Goal: Transaction & Acquisition: Purchase product/service

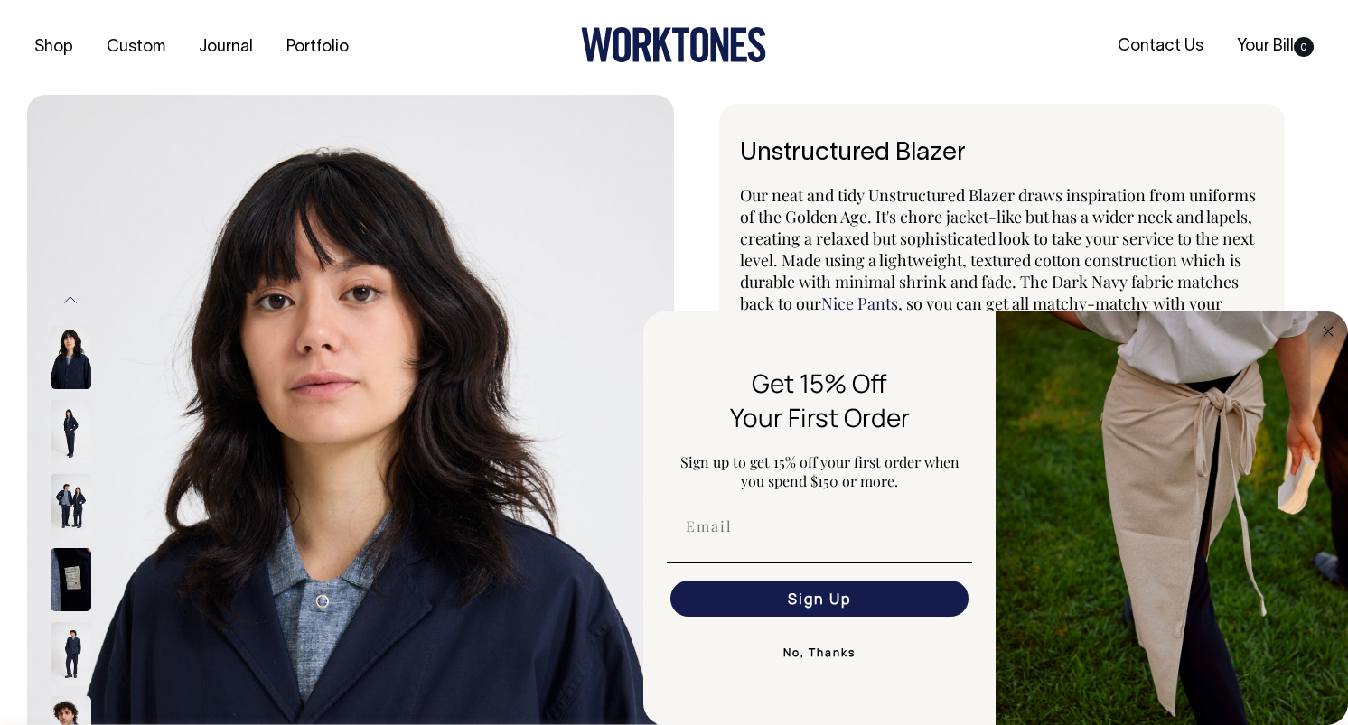
click at [968, 226] on span "Our neat and tidy Unstructured Blazer draws inspiration from uniforms of the Go…" at bounding box center [998, 249] width 516 height 130
click at [788, 654] on button "No, Thanks" at bounding box center [819, 653] width 305 height 36
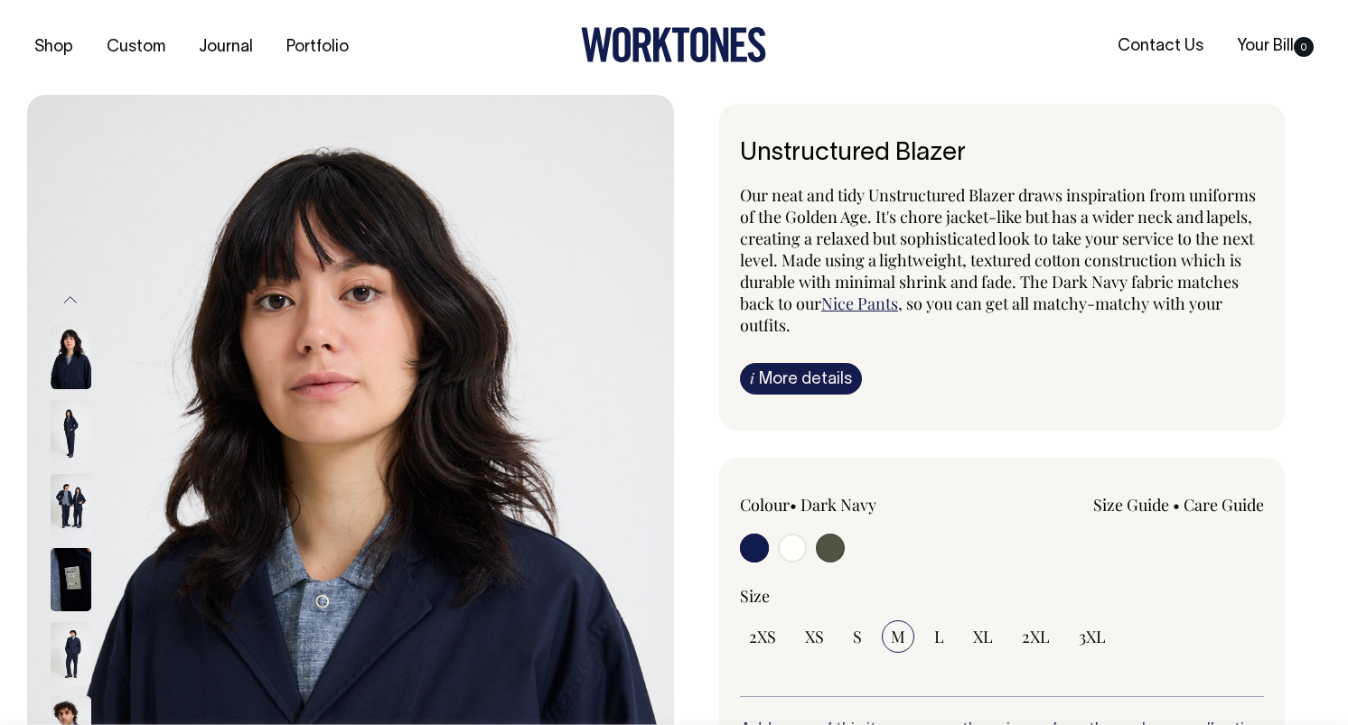
click at [827, 550] on input "radio" at bounding box center [830, 548] width 29 height 29
radio input "true"
radio input "false"
radio input "true"
select select "Olive"
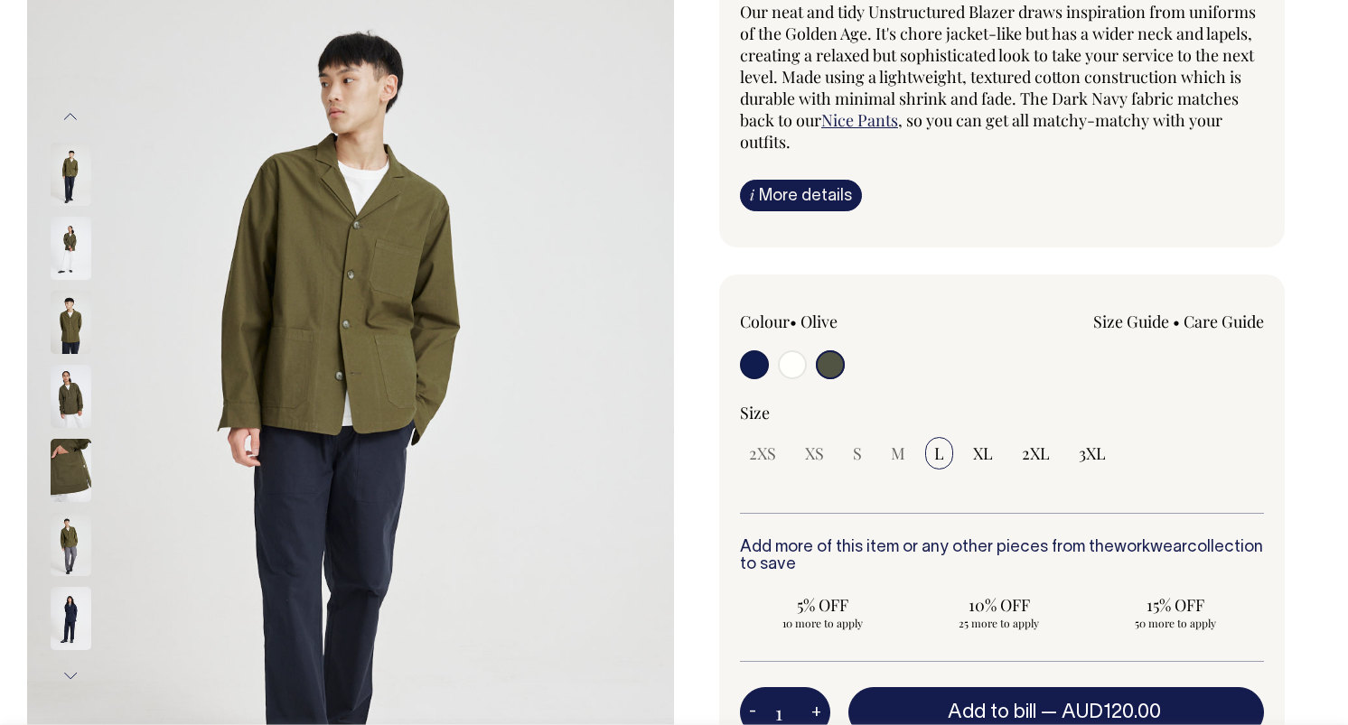
click at [799, 372] on input "radio" at bounding box center [792, 364] width 29 height 29
radio input "true"
select select "Off-White"
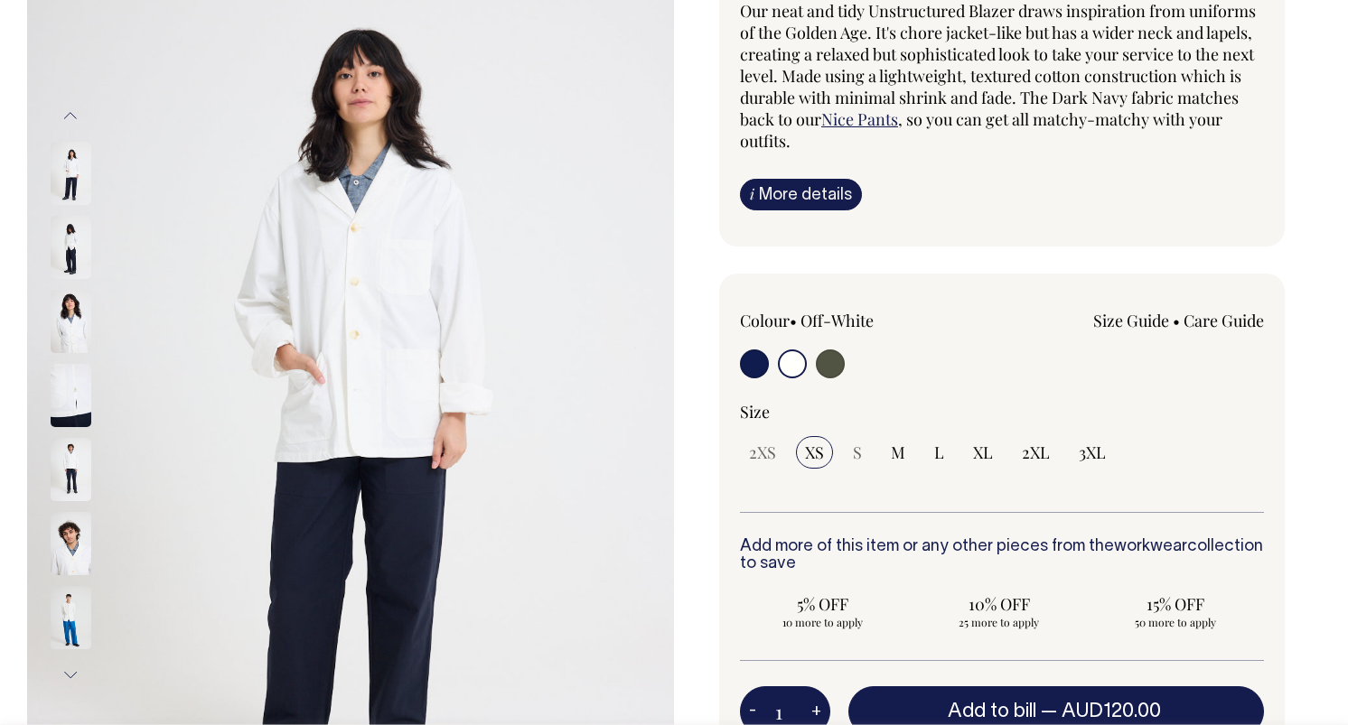
click at [762, 364] on input "radio" at bounding box center [754, 364] width 29 height 29
radio input "true"
select select "Dark Navy"
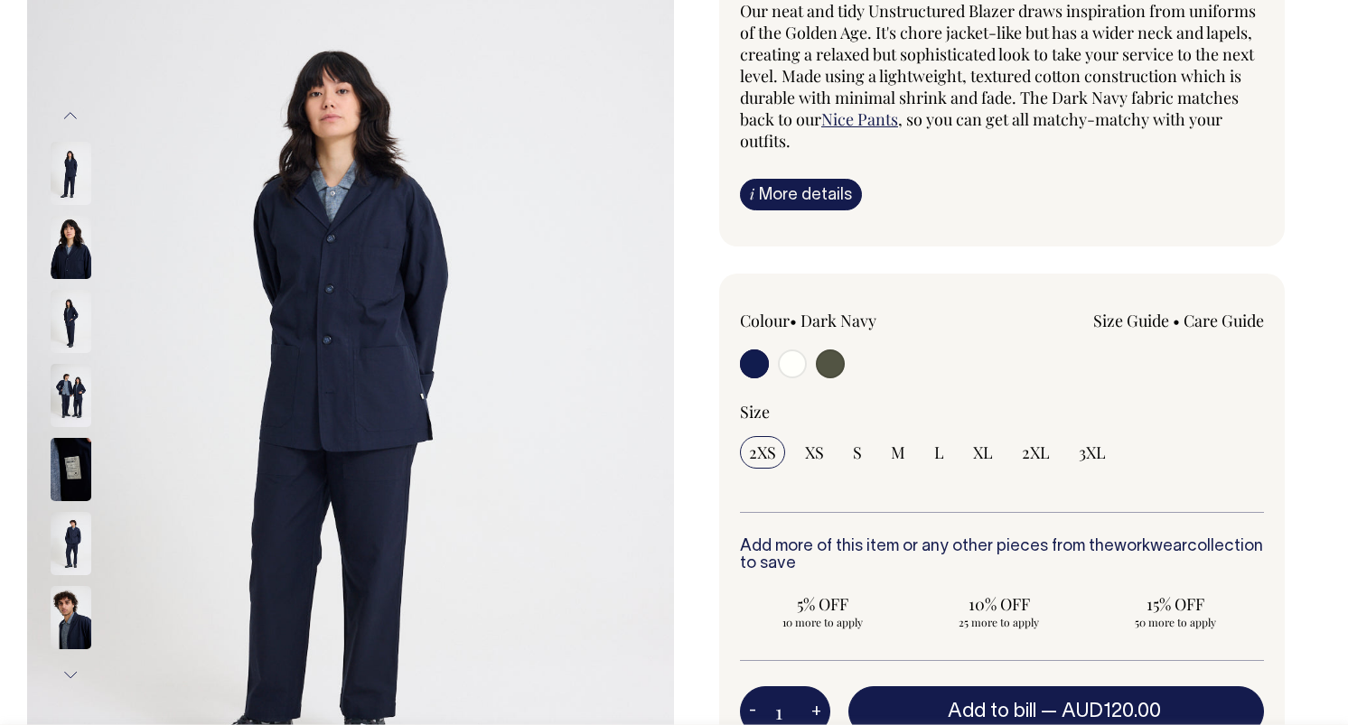
click at [790, 368] on input "radio" at bounding box center [792, 364] width 29 height 29
radio input "true"
radio input "false"
radio input "true"
select select "Off-White"
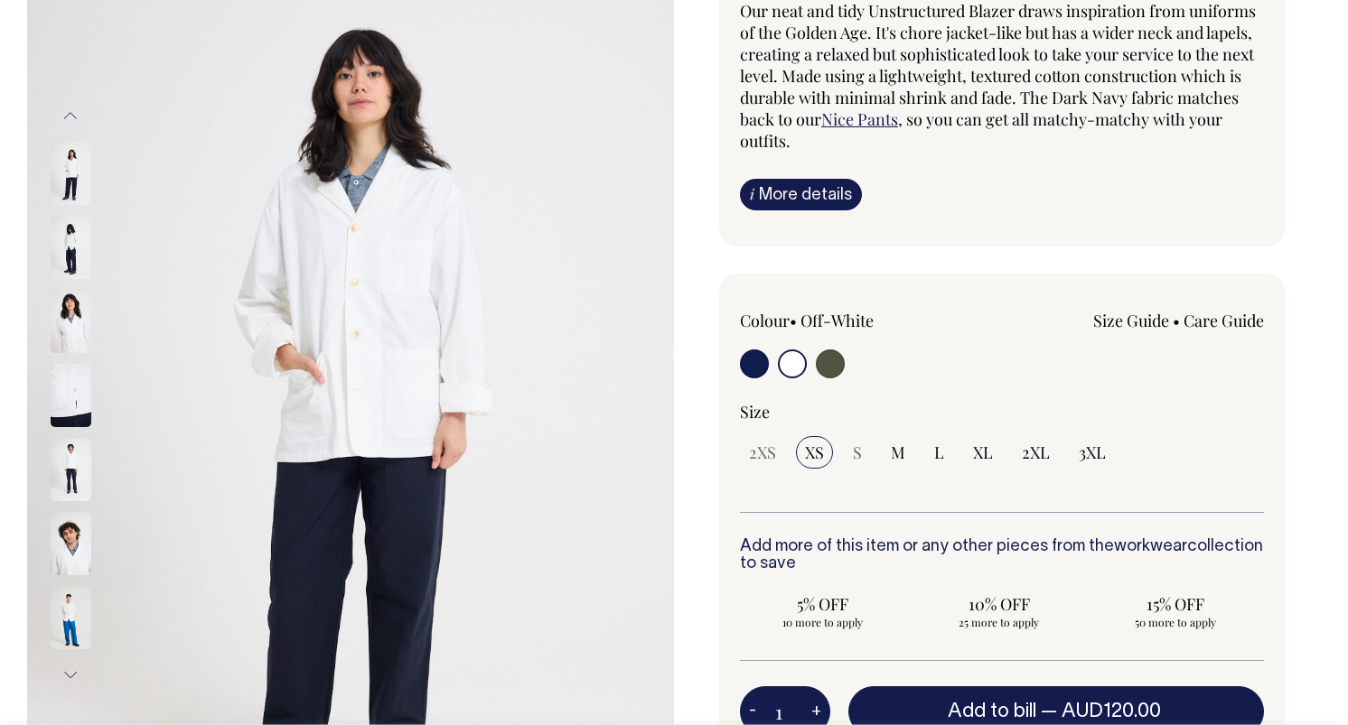
click at [81, 273] on img at bounding box center [71, 247] width 41 height 63
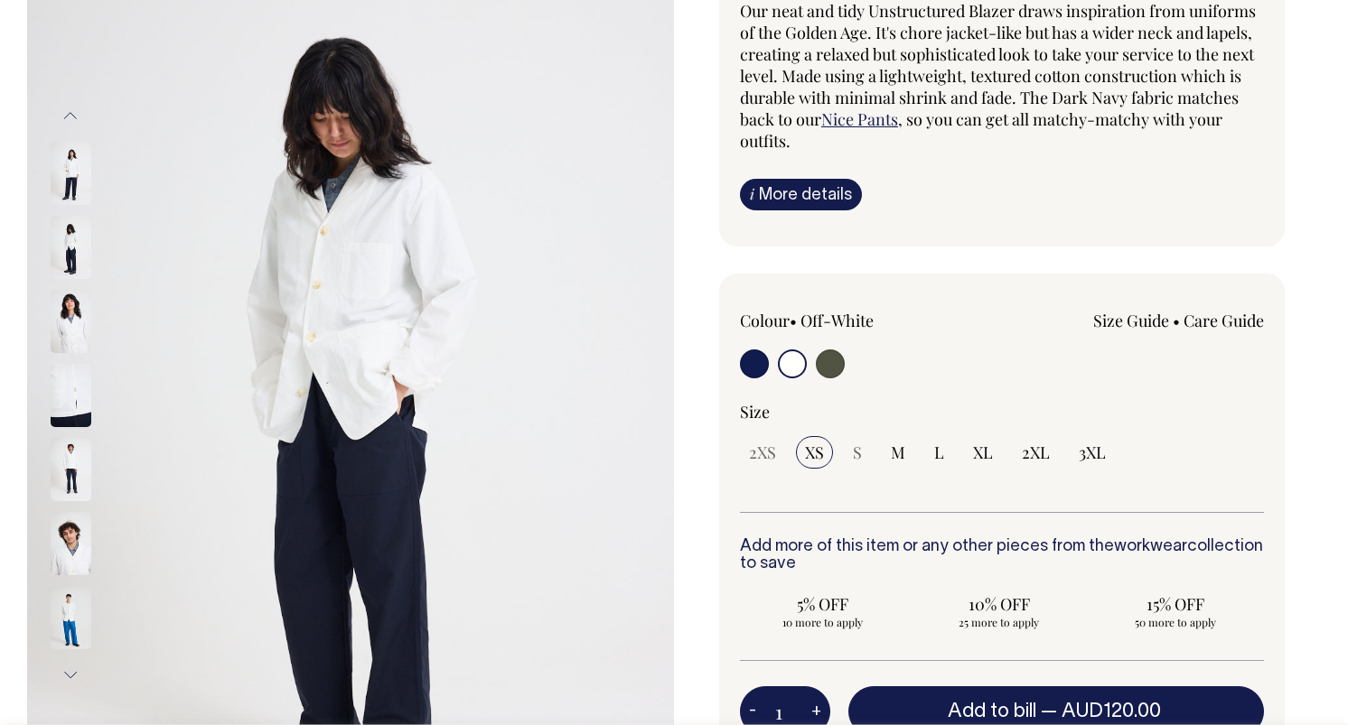
click at [71, 292] on img at bounding box center [71, 321] width 41 height 63
click at [62, 387] on img at bounding box center [71, 395] width 41 height 63
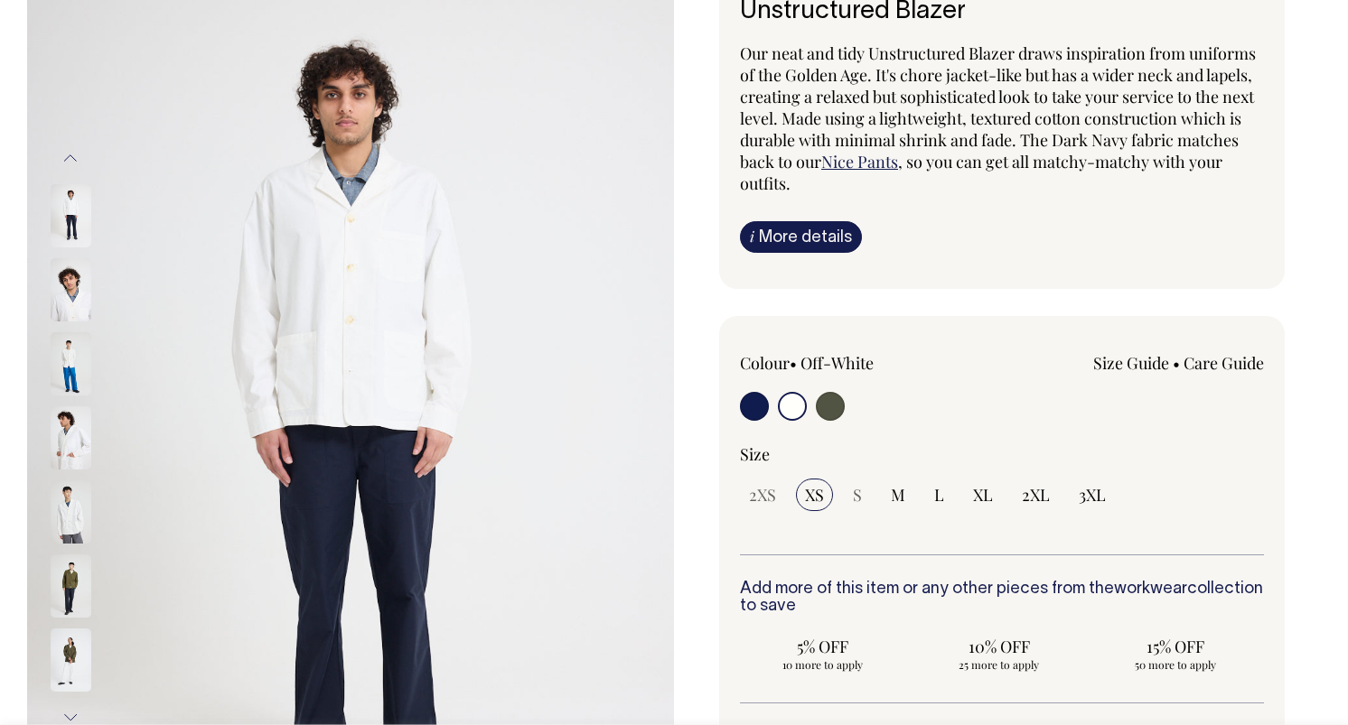
scroll to position [142, 0]
click at [64, 366] on img at bounding box center [71, 363] width 41 height 63
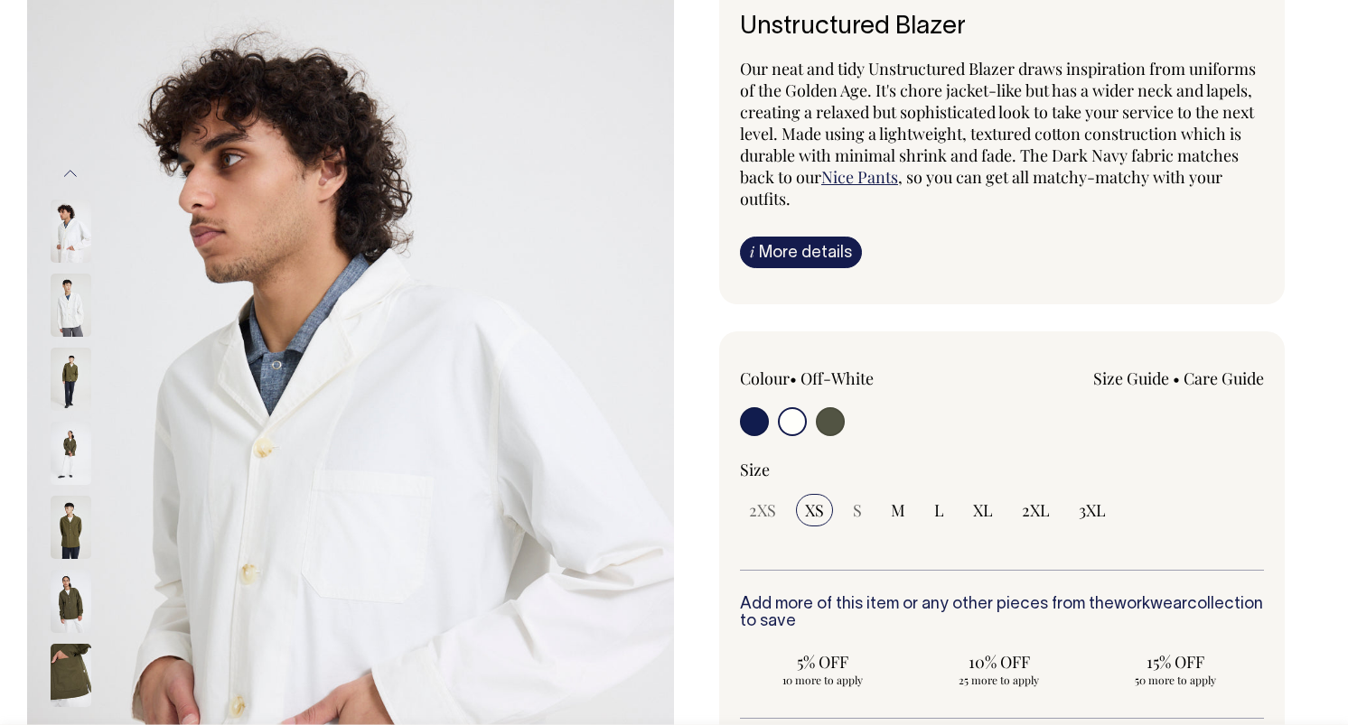
scroll to position [127, 0]
click at [64, 243] on img at bounding box center [71, 230] width 41 height 63
click at [45, 266] on img at bounding box center [350, 452] width 647 height 970
click at [61, 229] on img at bounding box center [71, 230] width 41 height 63
click at [63, 293] on img at bounding box center [71, 304] width 41 height 63
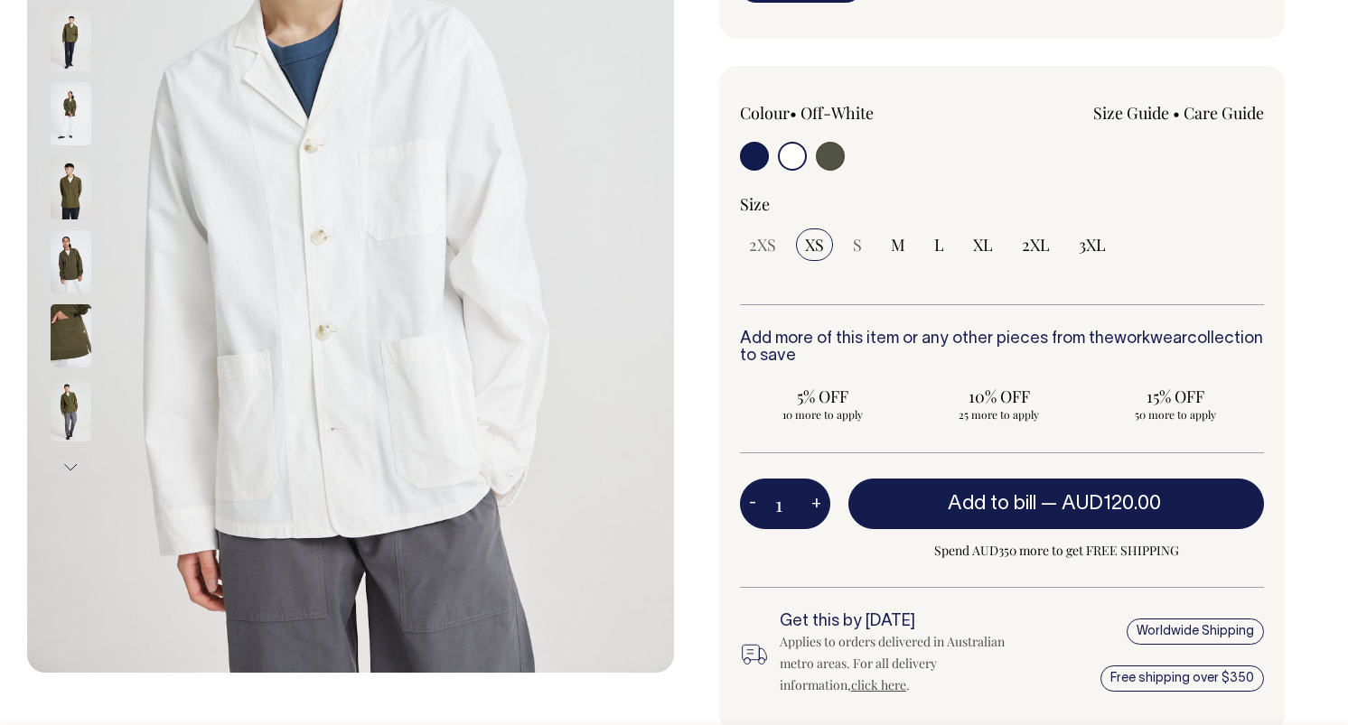
scroll to position [393, 0]
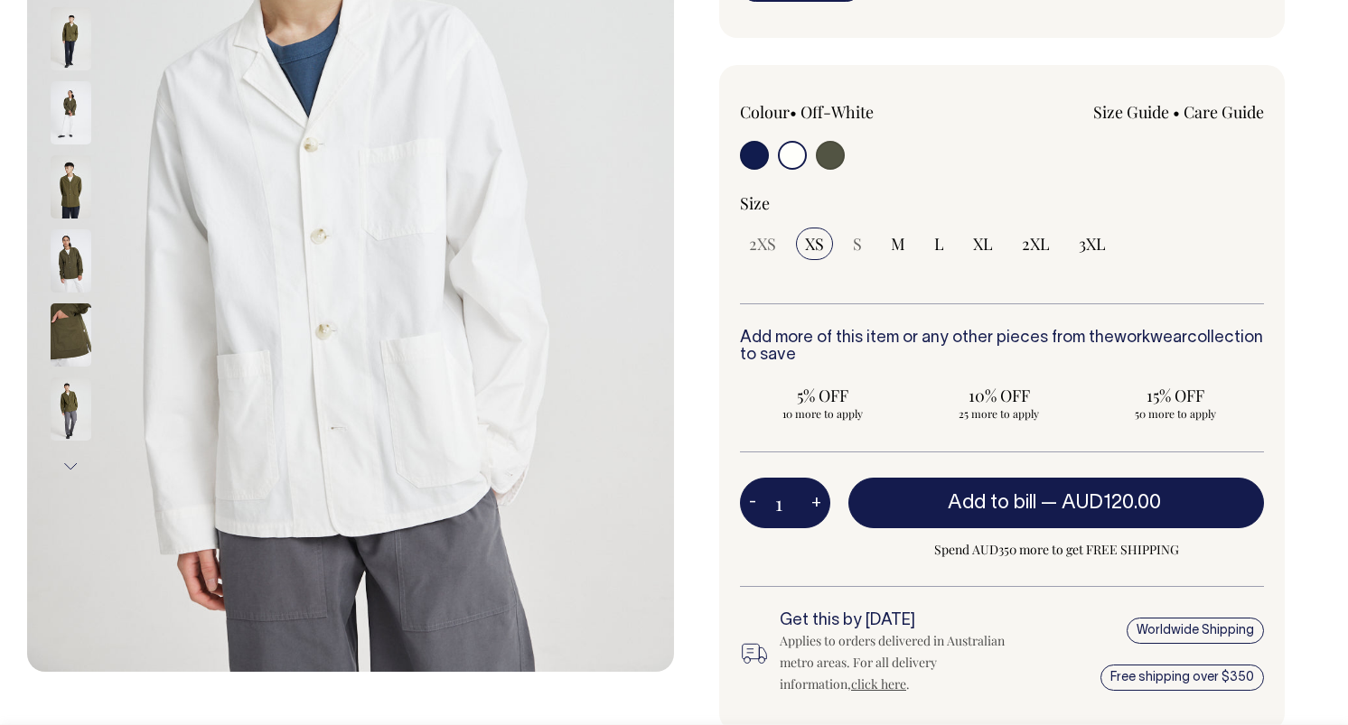
click at [73, 348] on img at bounding box center [71, 334] width 41 height 63
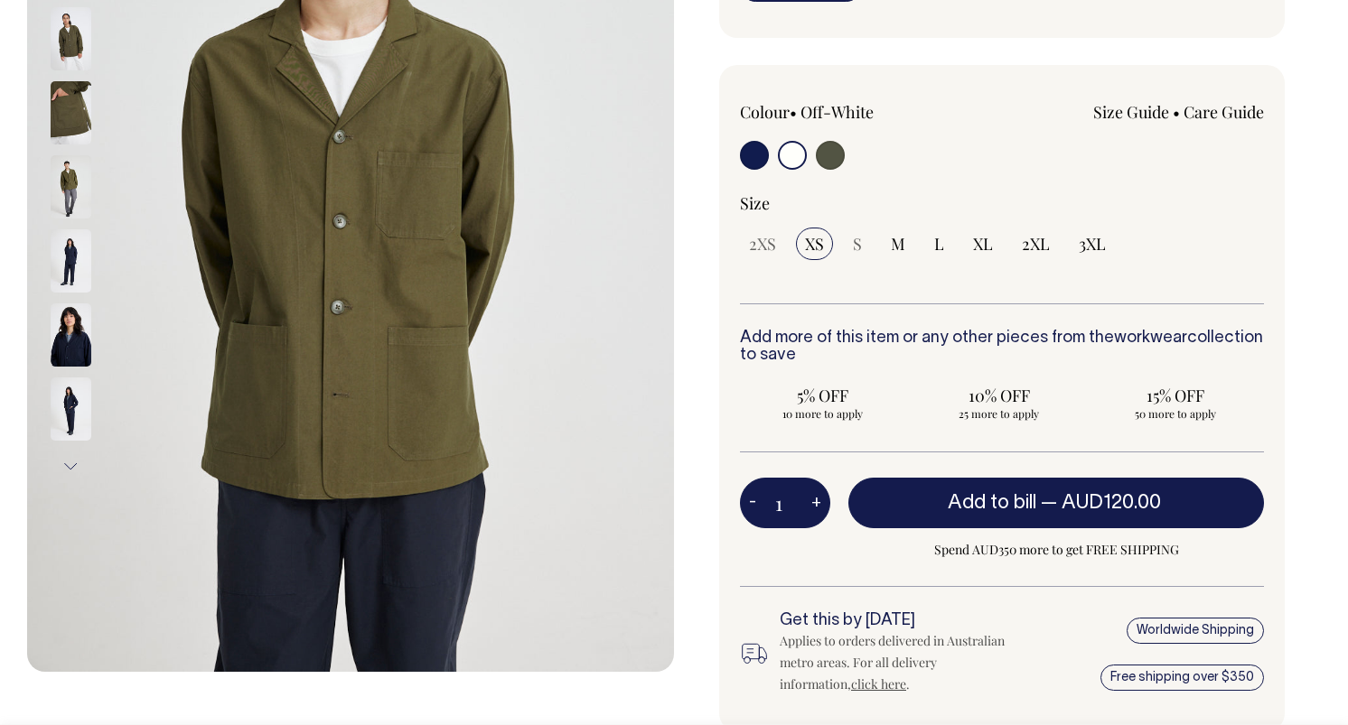
click at [77, 303] on img at bounding box center [71, 334] width 41 height 63
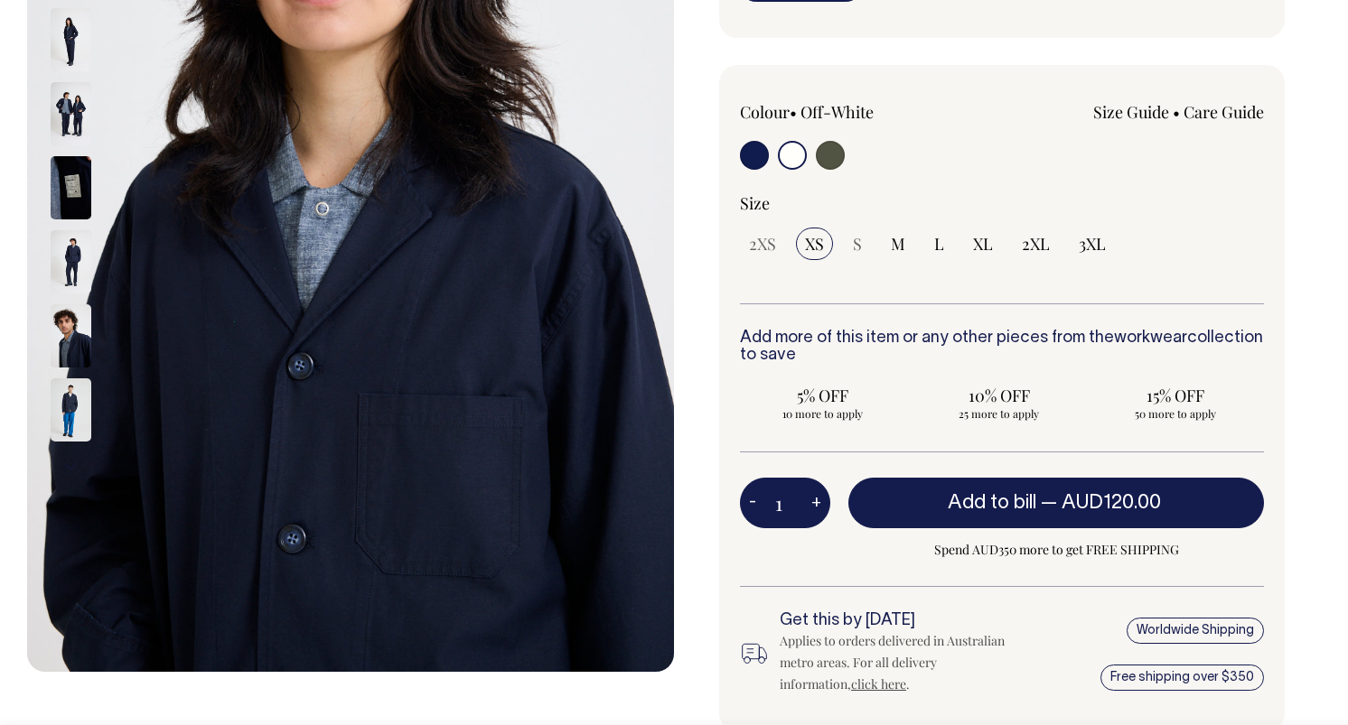
click at [71, 301] on div at bounding box center [95, 336] width 90 height 74
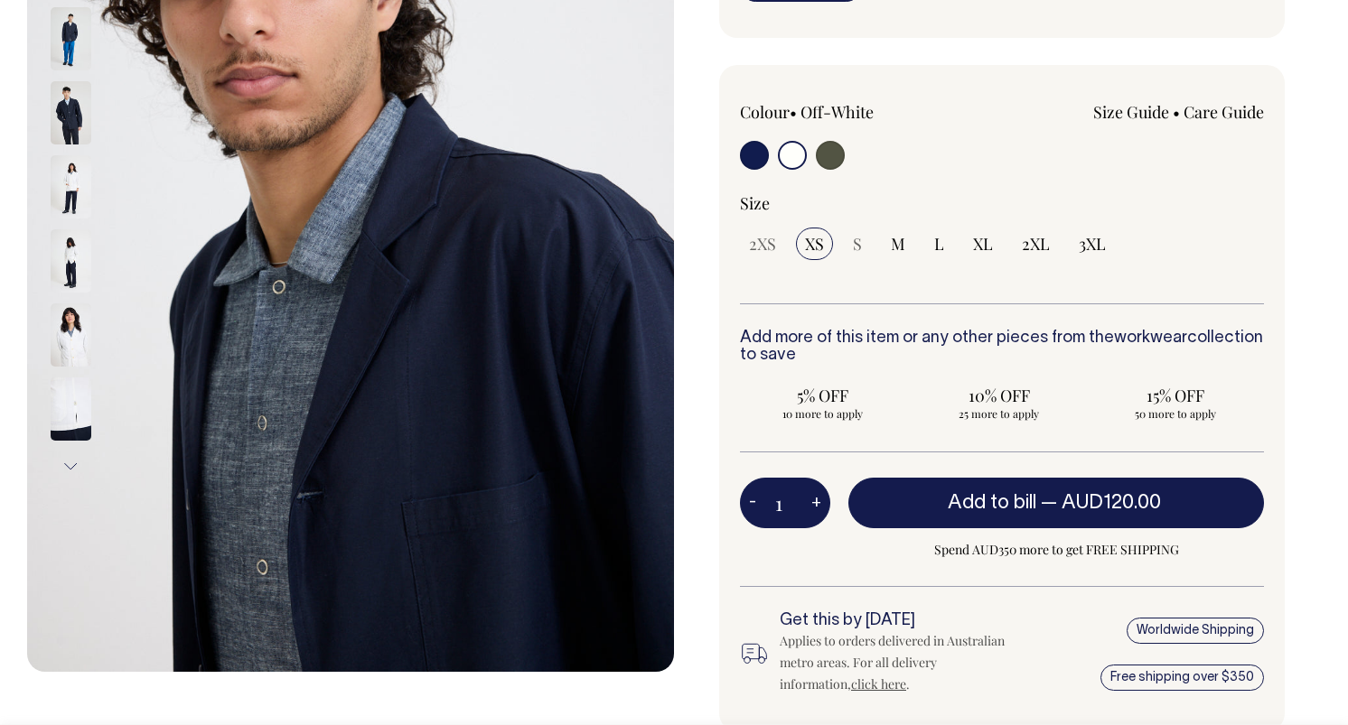
click at [77, 122] on img at bounding box center [71, 112] width 41 height 63
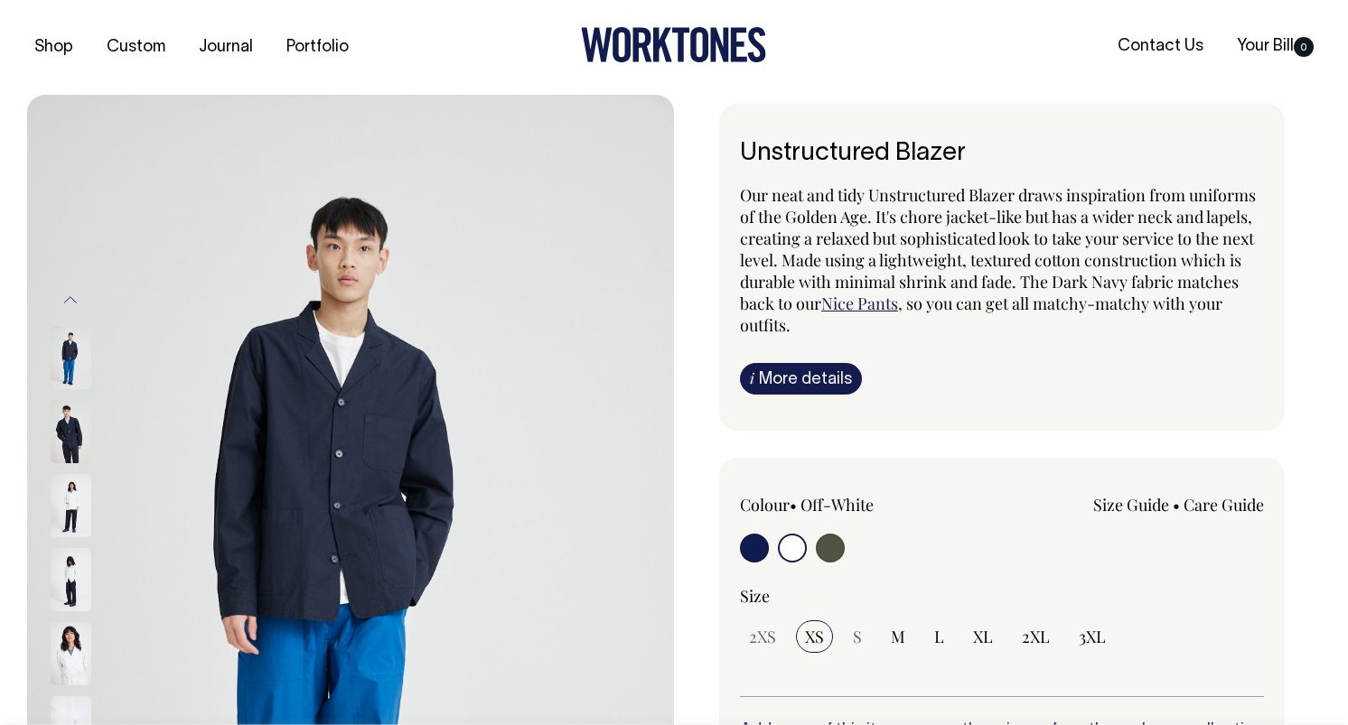
scroll to position [0, 0]
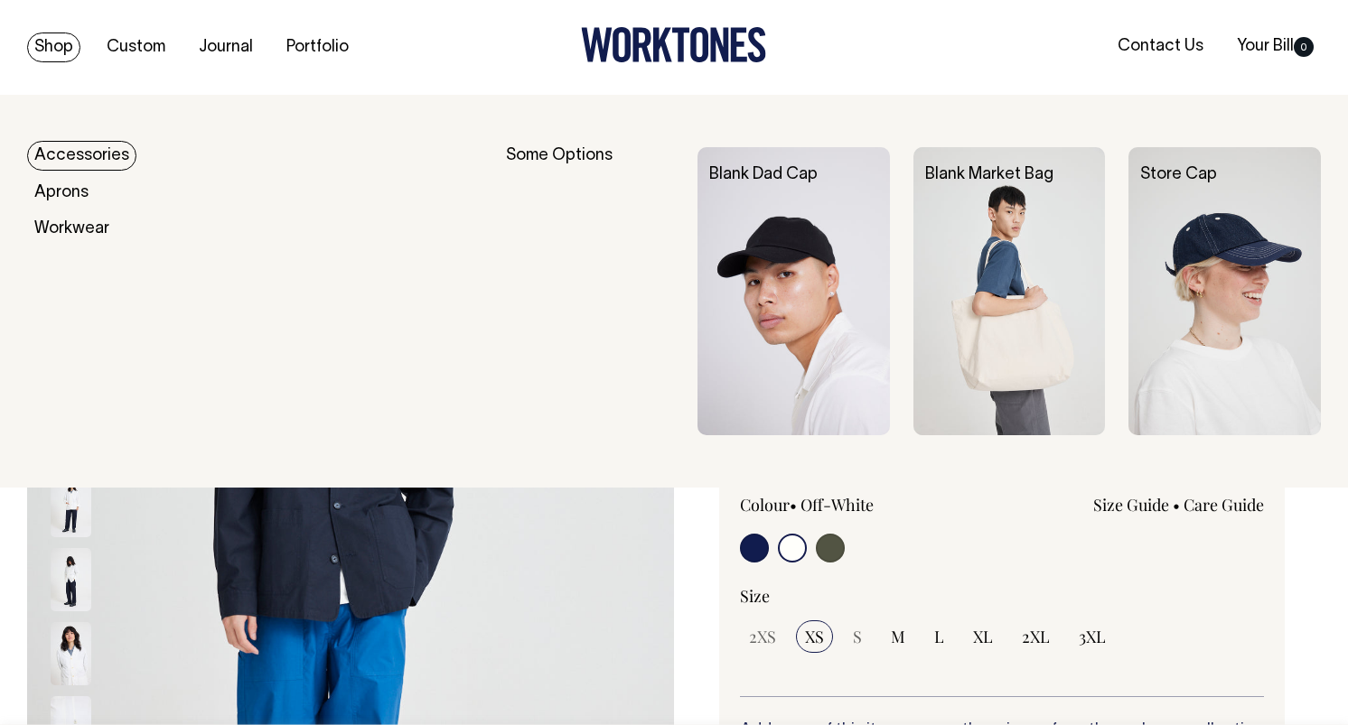
click at [72, 163] on link "Accessories" at bounding box center [81, 156] width 109 height 30
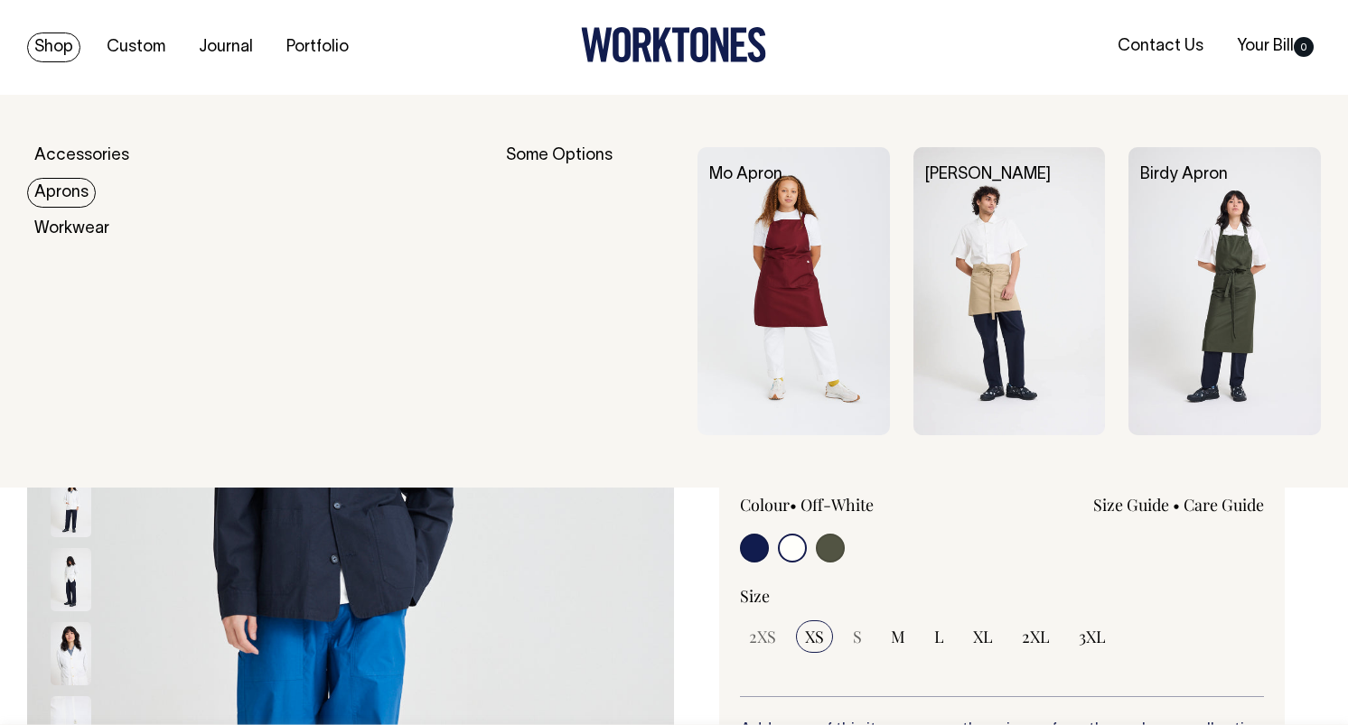
click at [87, 198] on link "Aprons" at bounding box center [61, 193] width 69 height 30
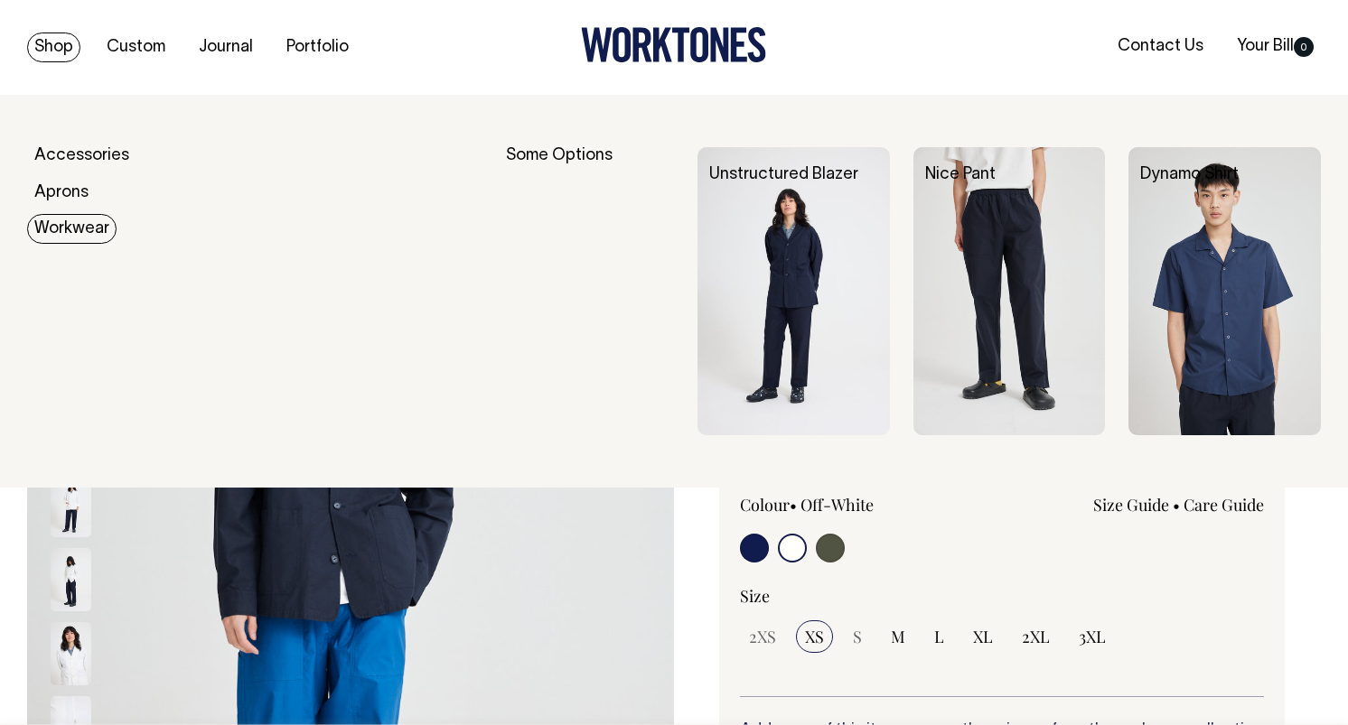
click at [81, 227] on link "Workwear" at bounding box center [71, 229] width 89 height 30
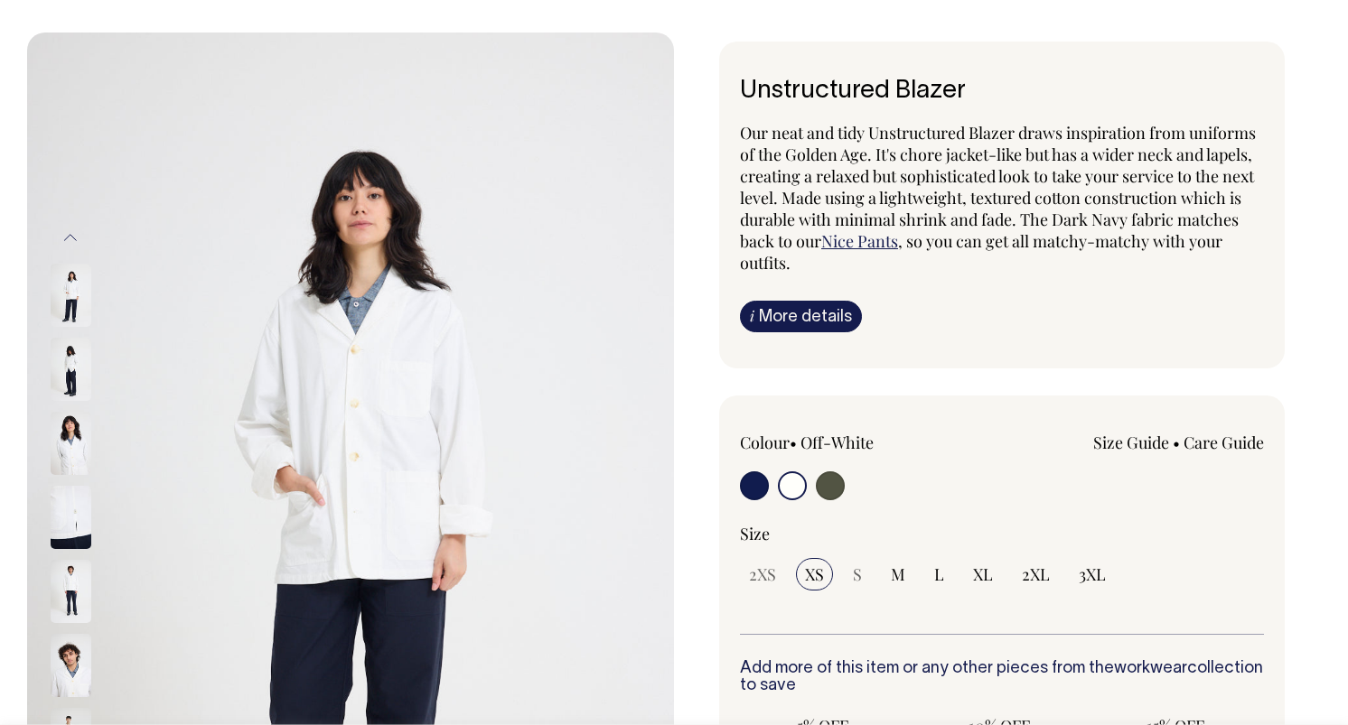
scroll to position [62, 0]
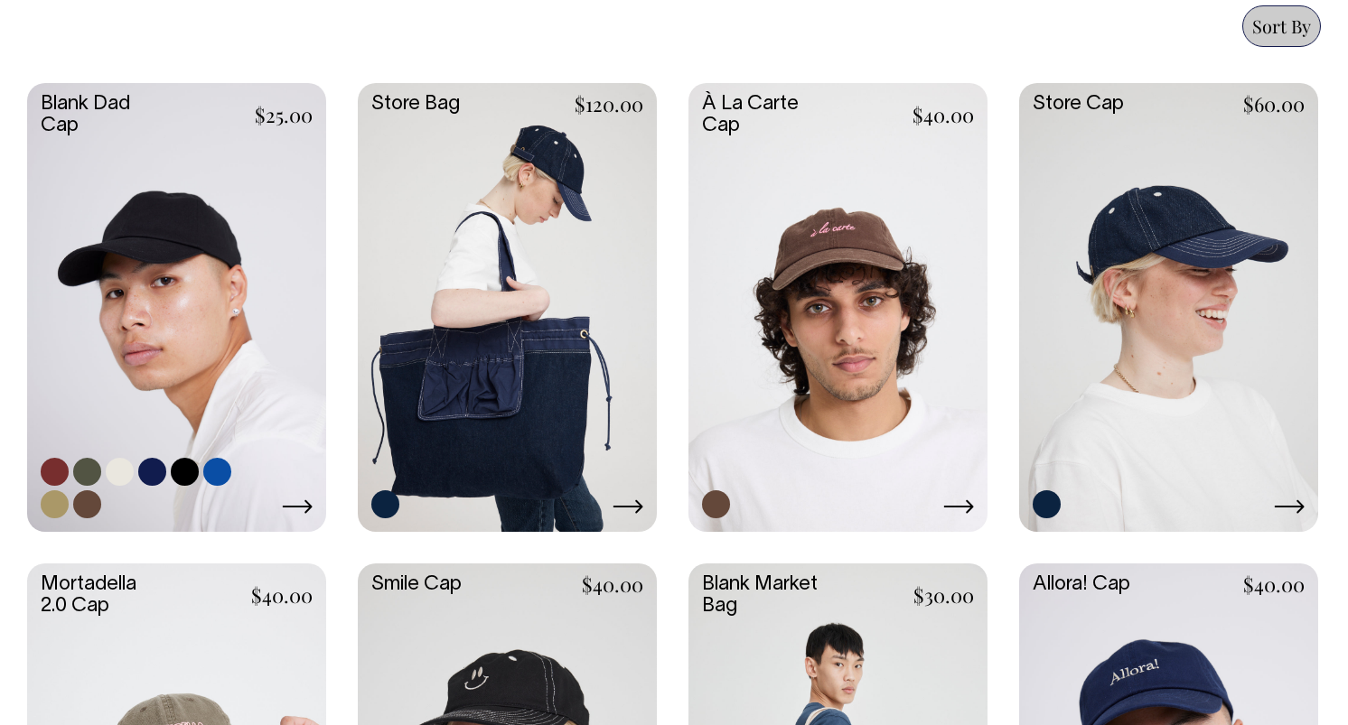
scroll to position [790, 0]
click at [234, 243] on link at bounding box center [176, 305] width 299 height 445
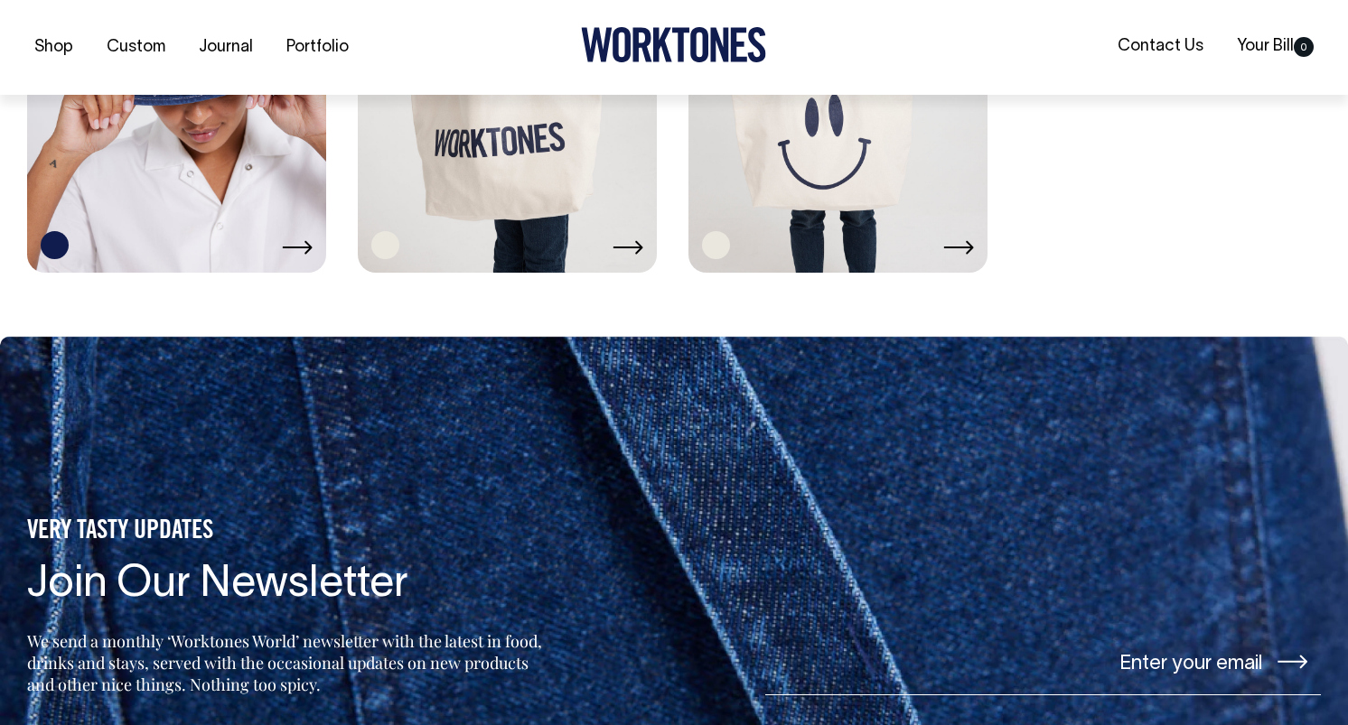
scroll to position [2010, 0]
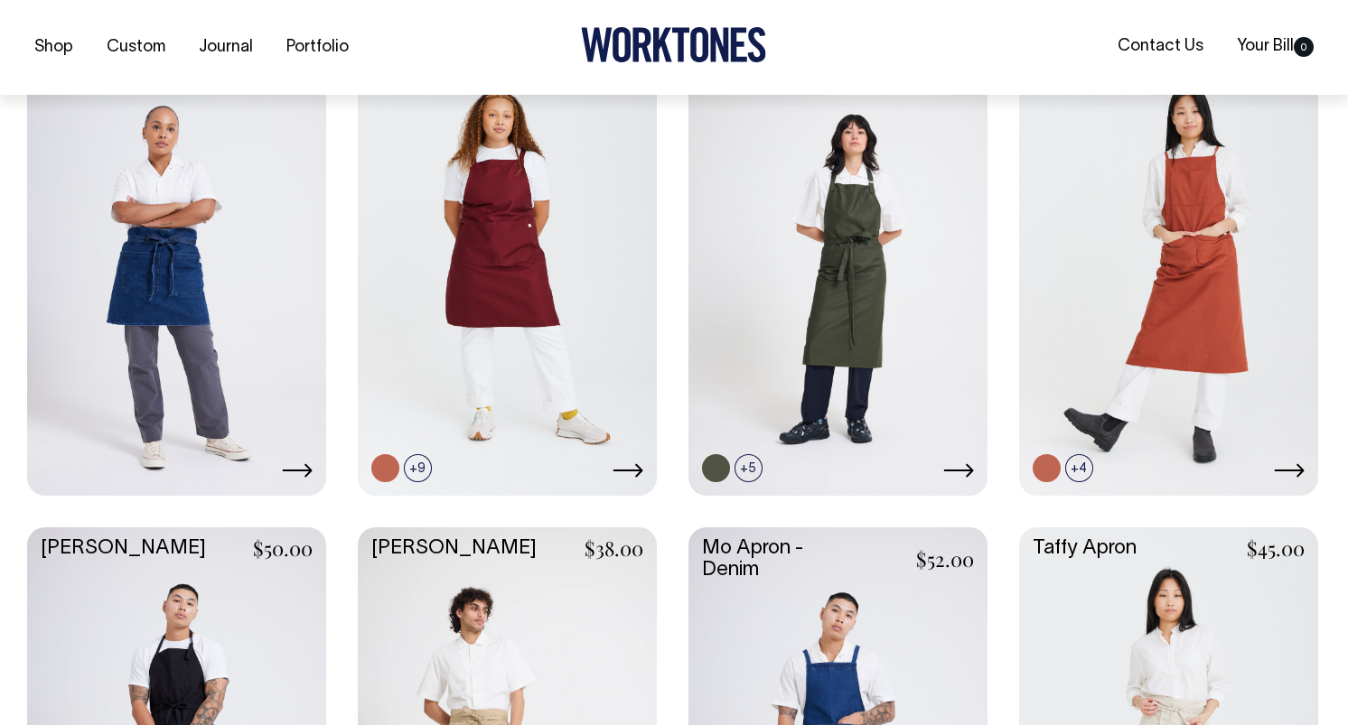
scroll to position [827, 0]
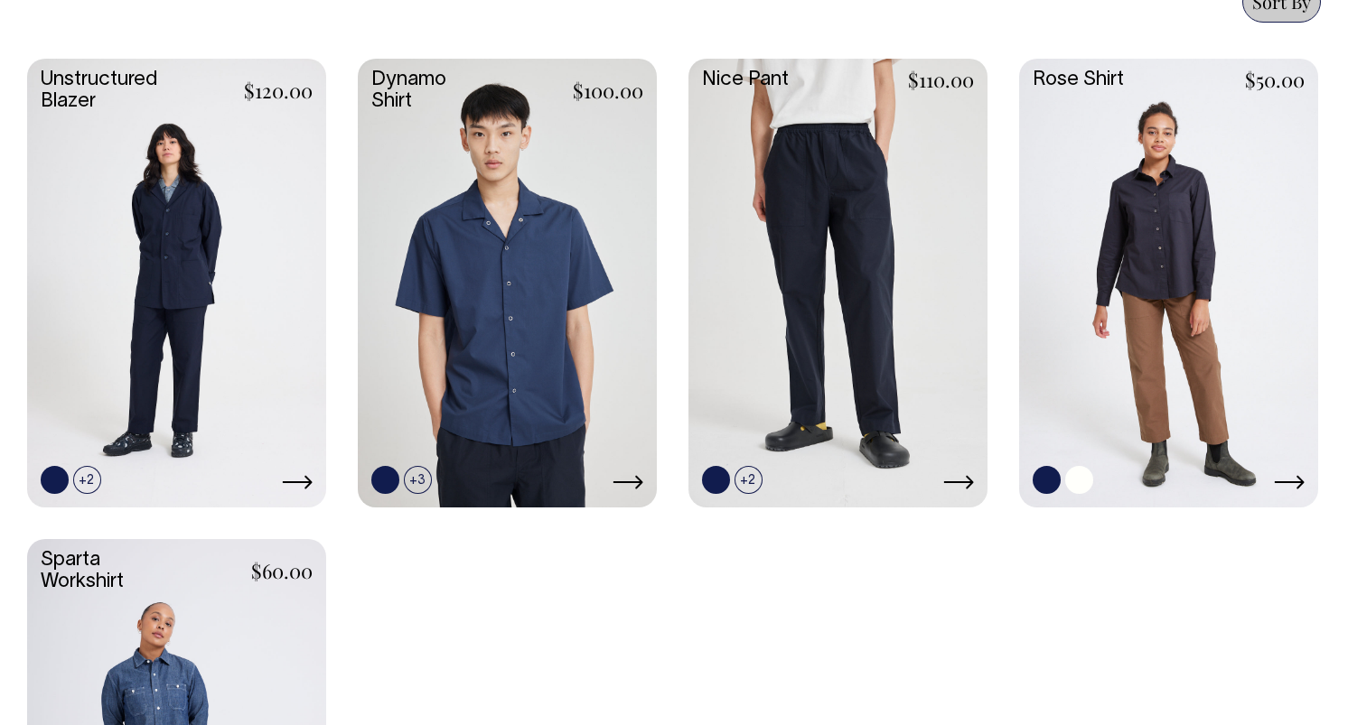
scroll to position [815, 0]
click at [1203, 220] on link at bounding box center [1168, 281] width 299 height 445
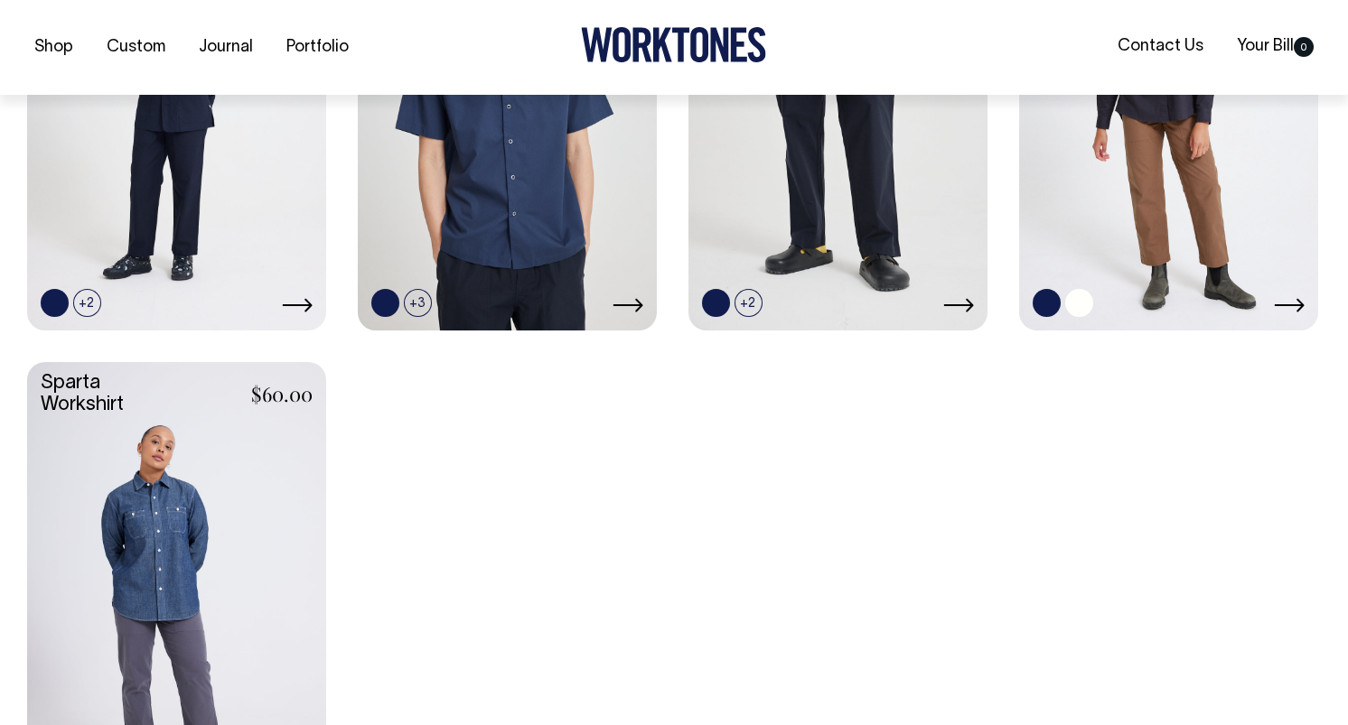
click at [1303, 309] on icon at bounding box center [1288, 305] width 31 height 14
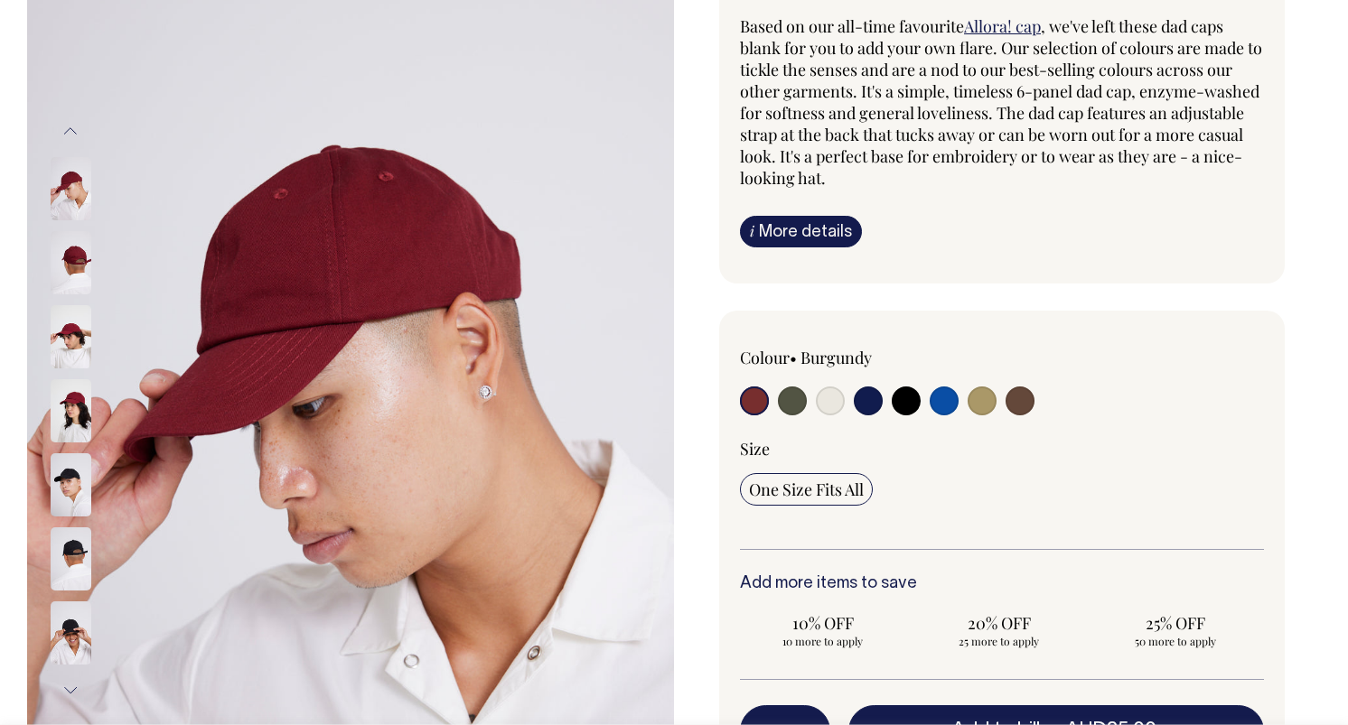
scroll to position [170, 0]
click at [1025, 398] on input "radio" at bounding box center [1019, 400] width 29 height 29
radio input "true"
select select "Espresso"
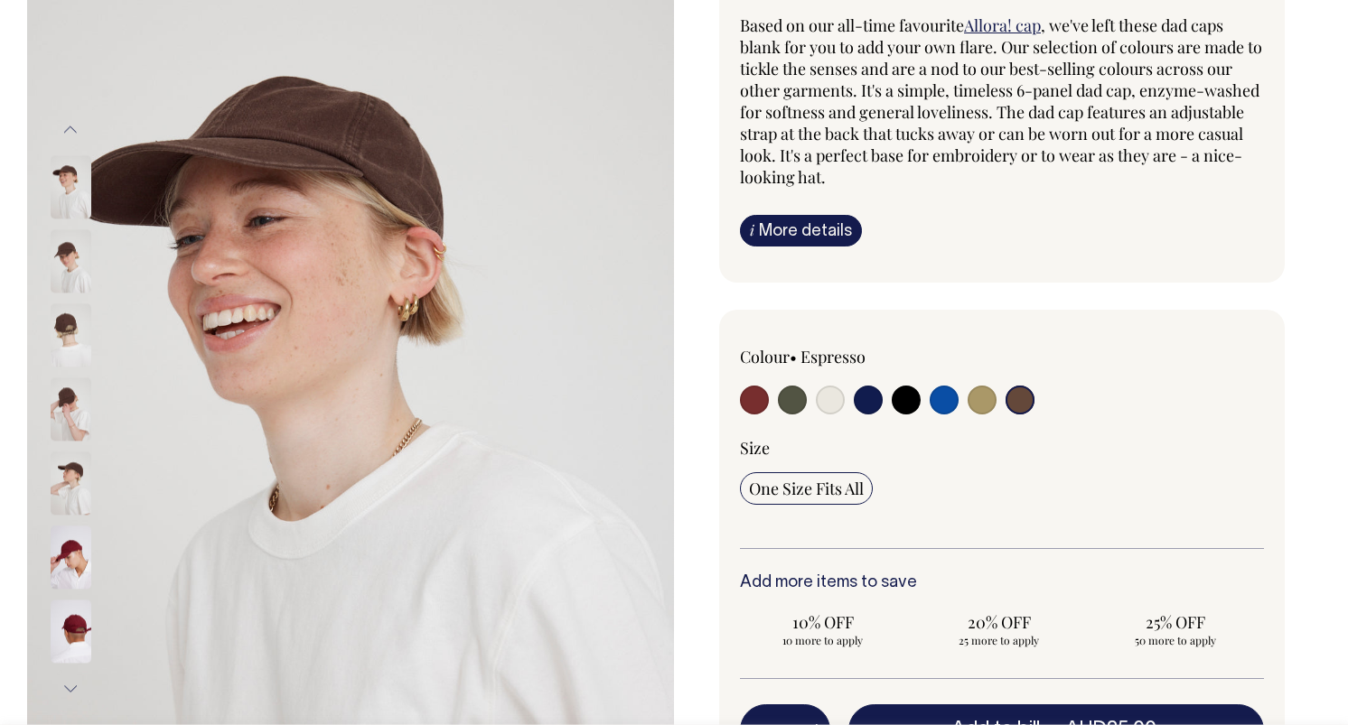
click at [1006, 23] on link "Allora! cap" at bounding box center [1002, 25] width 77 height 22
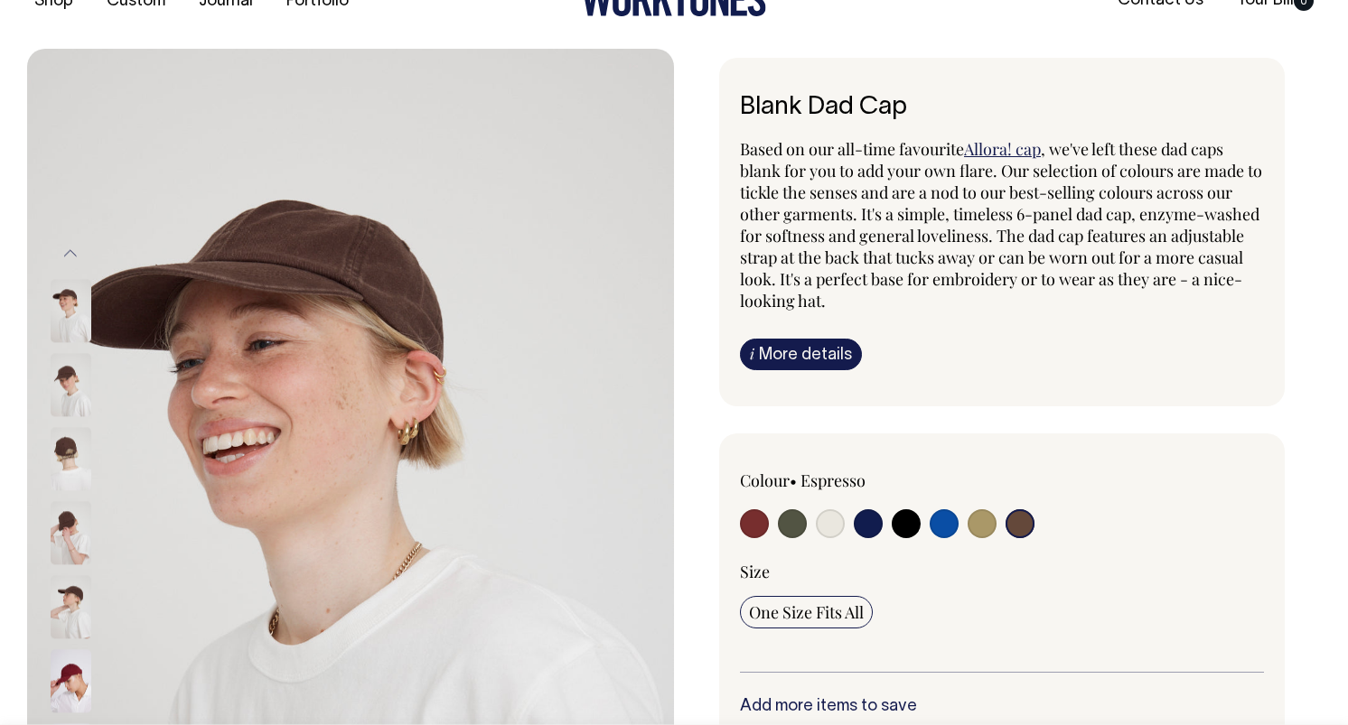
scroll to position [46, 0]
click at [99, 372] on div at bounding box center [95, 385] width 90 height 74
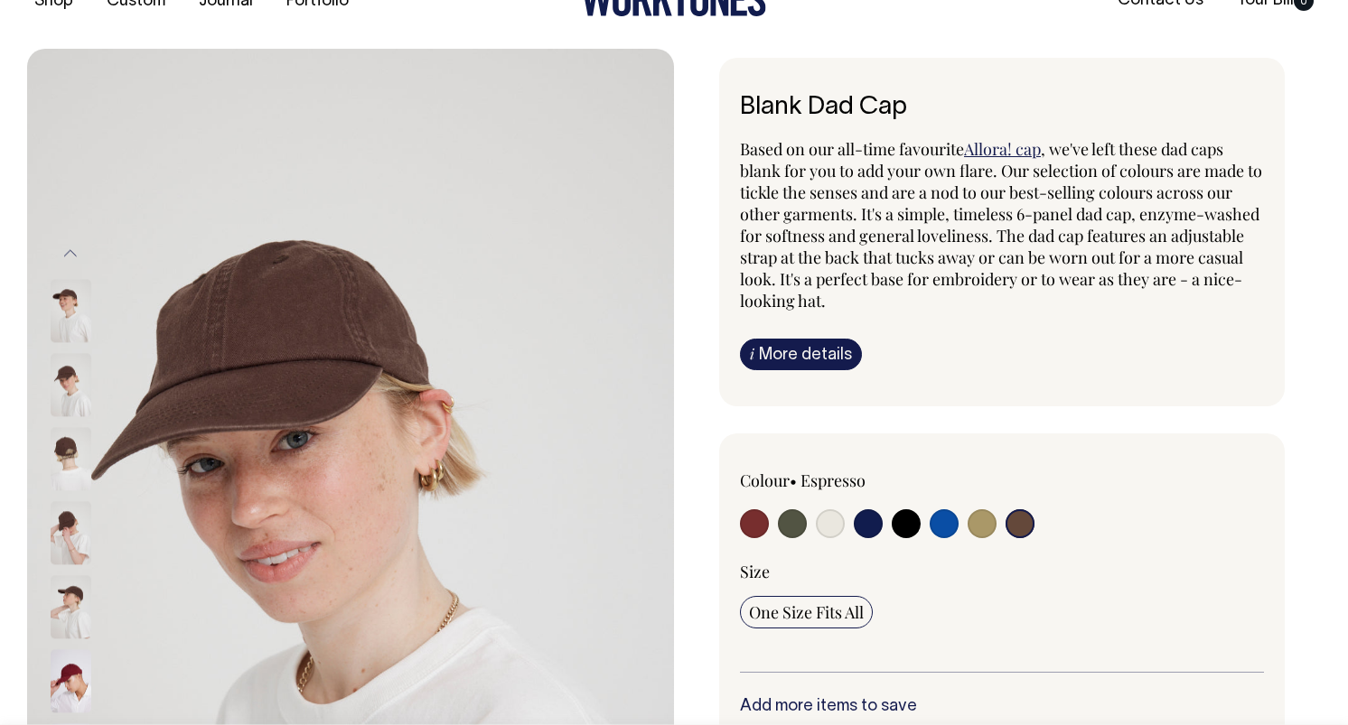
click at [64, 403] on img at bounding box center [71, 384] width 41 height 63
click at [48, 546] on img at bounding box center [350, 533] width 647 height 969
click at [66, 546] on img at bounding box center [71, 532] width 41 height 63
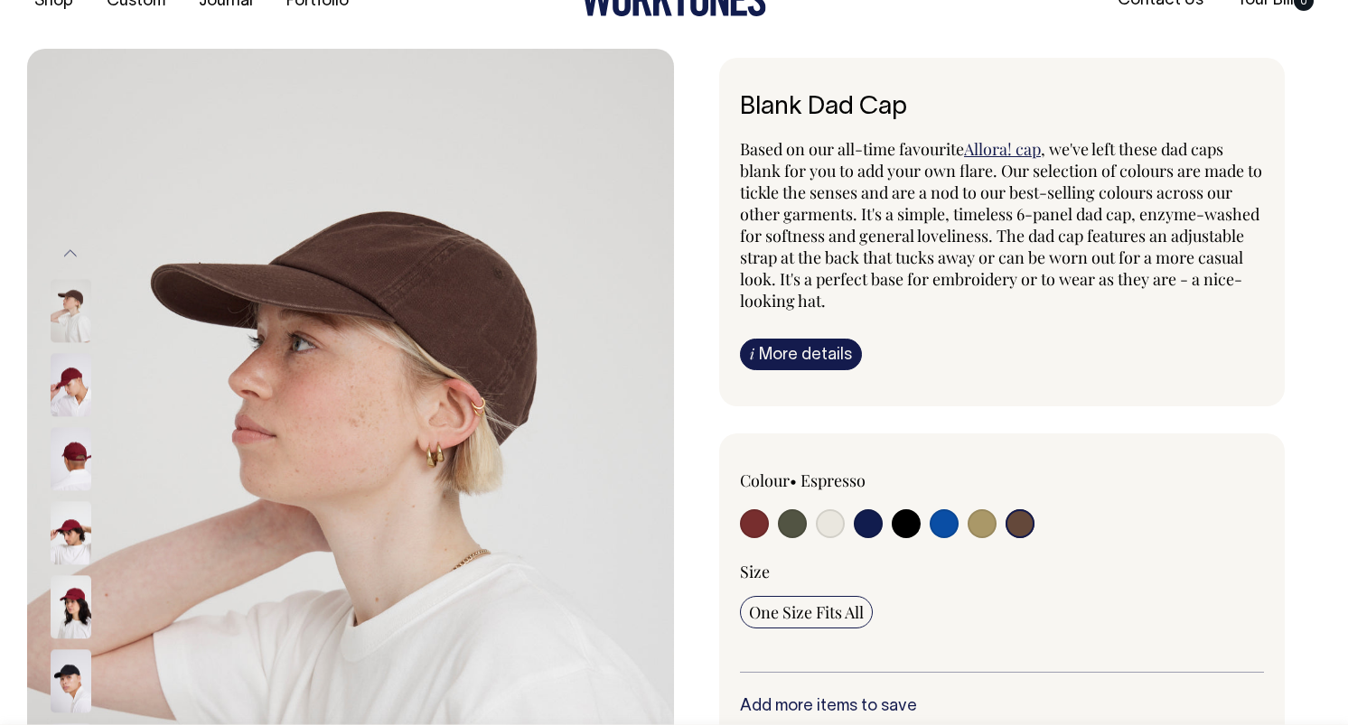
click at [58, 555] on img at bounding box center [71, 532] width 41 height 63
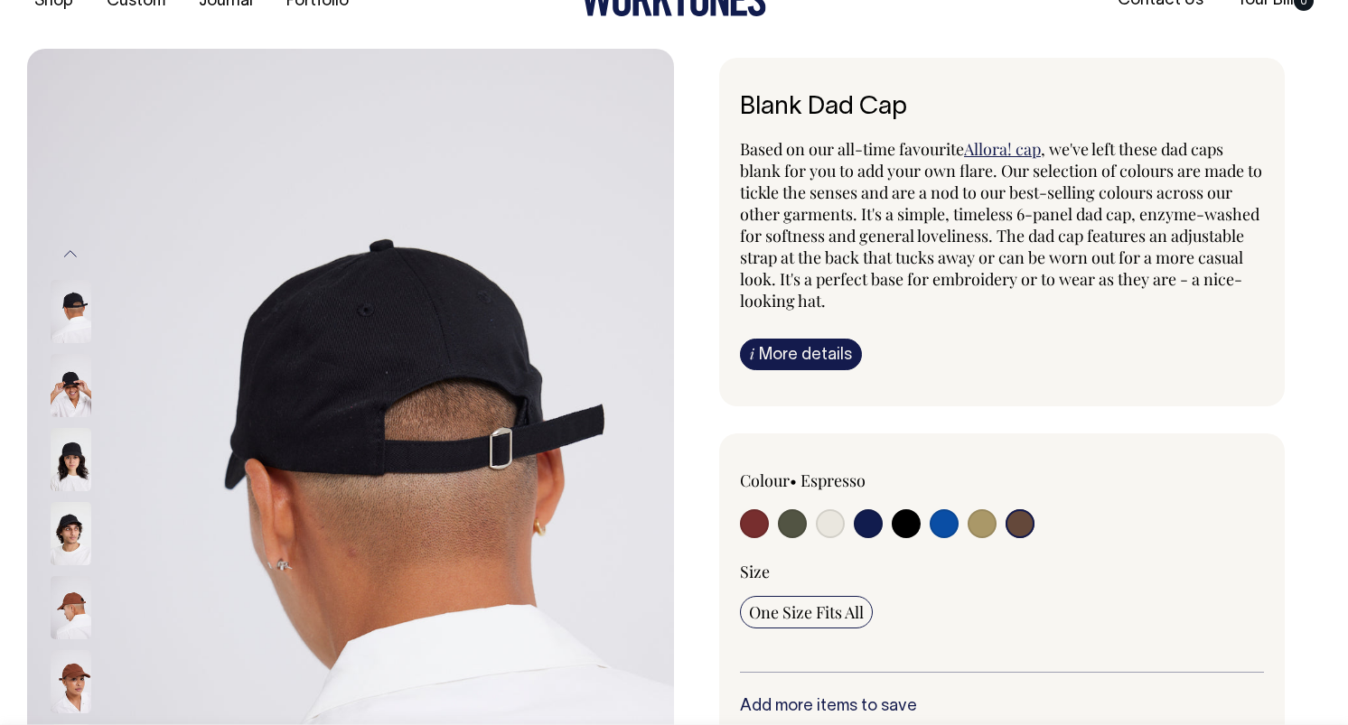
click at [1008, 529] on input "radio" at bounding box center [1019, 523] width 29 height 29
click at [1024, 528] on input "radio" at bounding box center [1019, 523] width 29 height 29
click at [975, 525] on input "radio" at bounding box center [981, 523] width 29 height 29
radio input "true"
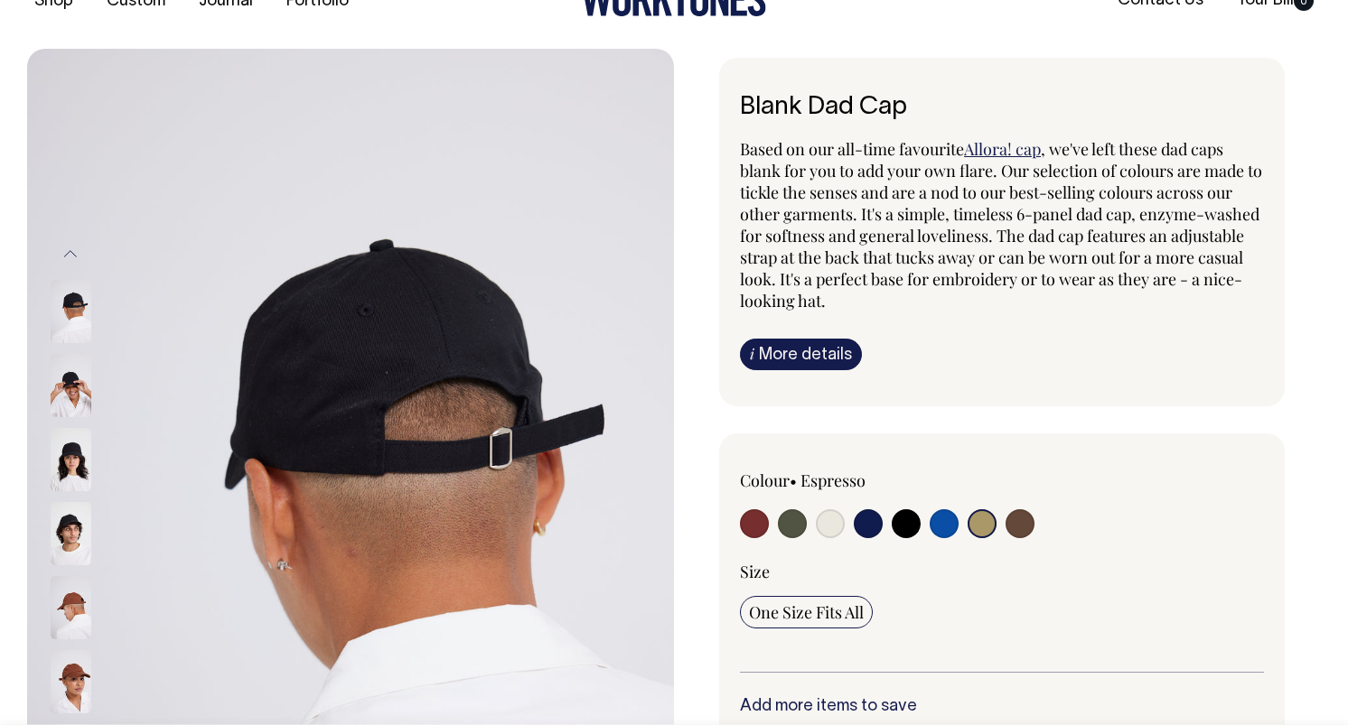
select select "Washed Khaki"
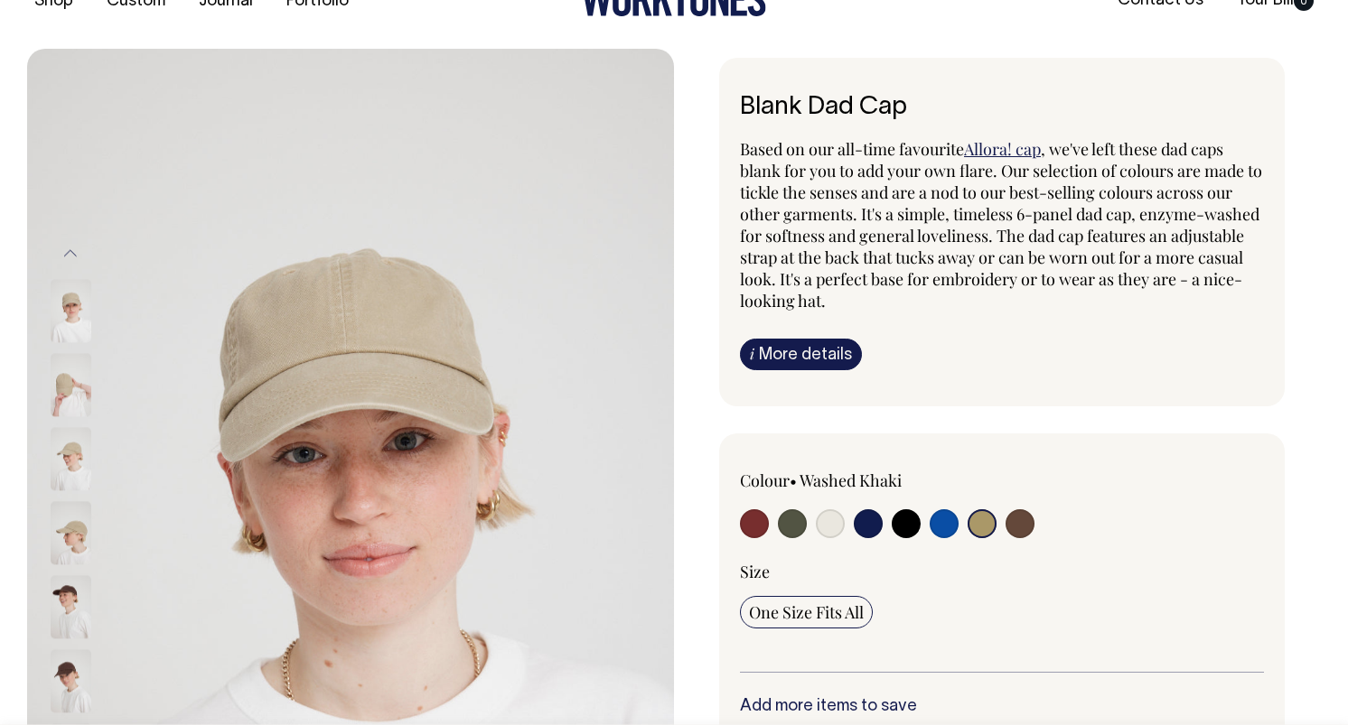
click at [928, 526] on div at bounding box center [845, 525] width 210 height 33
click at [843, 507] on div "Colour • Washed Khaki" at bounding box center [845, 506] width 210 height 73
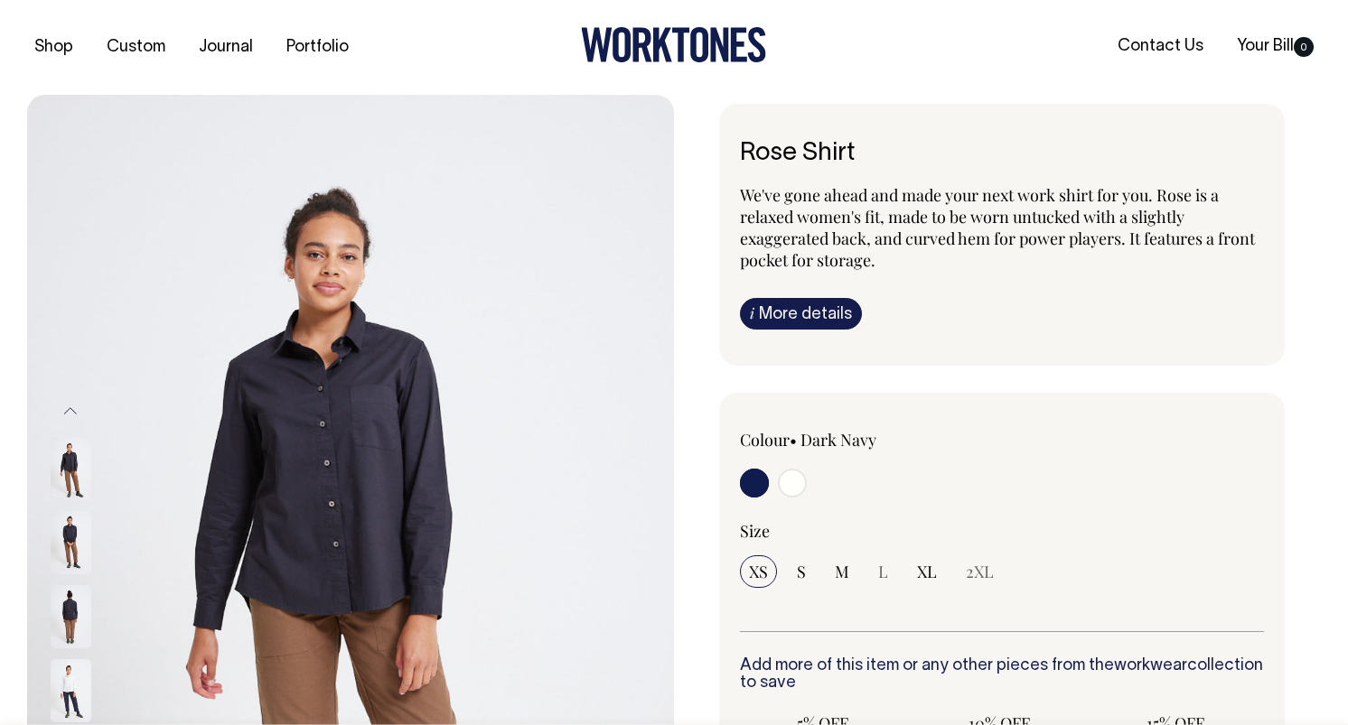
click at [796, 487] on input "radio" at bounding box center [792, 483] width 29 height 29
radio input "true"
select select "Off-White"
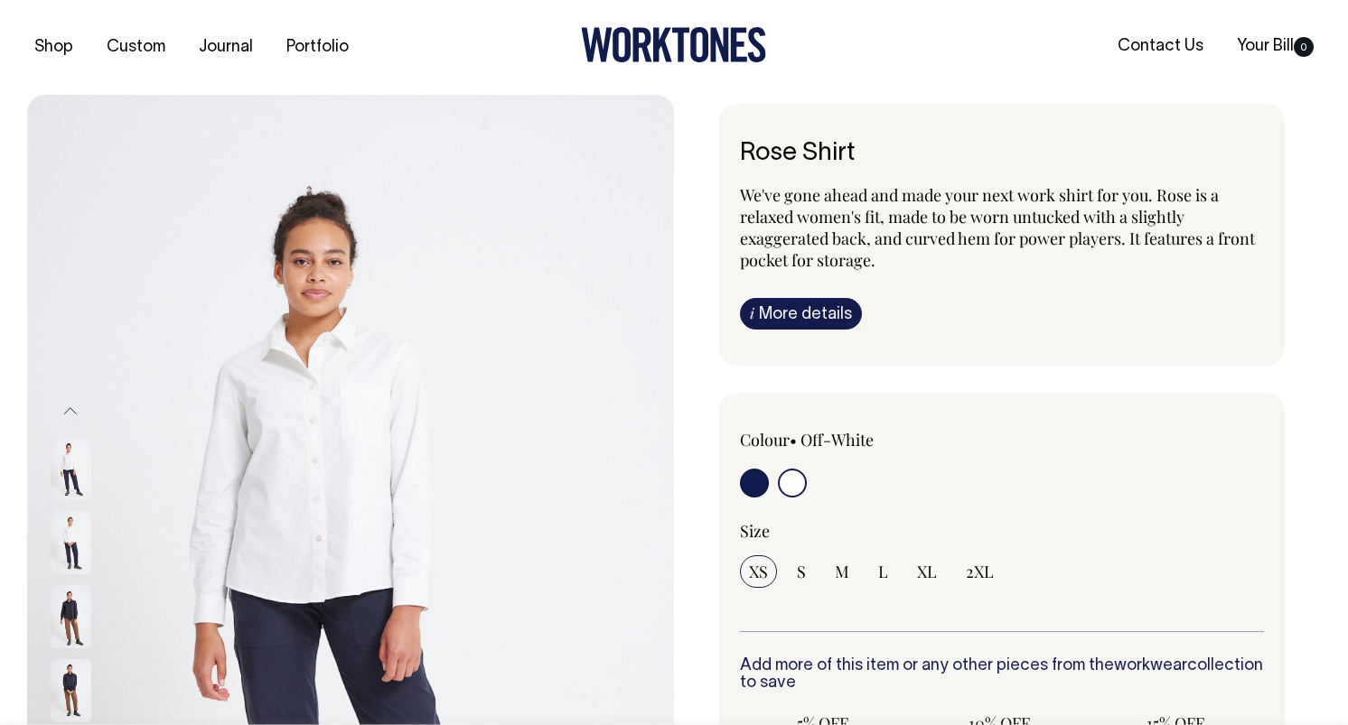
click at [750, 483] on input "radio" at bounding box center [754, 483] width 29 height 29
radio input "true"
select select "Dark Navy"
